Goal: Find specific page/section: Find specific page/section

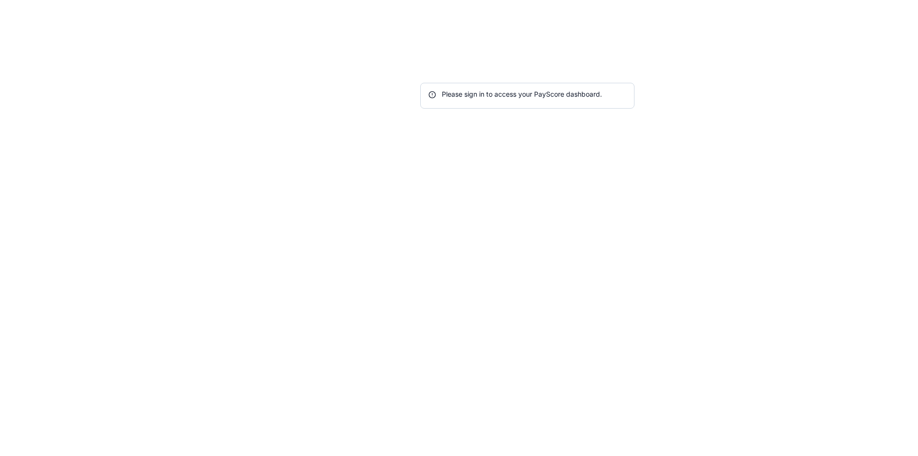
click at [454, 94] on div "Please sign in to access your PayScore dashboard." at bounding box center [528, 94] width 198 height 10
copy div "Please sign in to access your PayScore dashboard."
